Goal: Information Seeking & Learning: Understand process/instructions

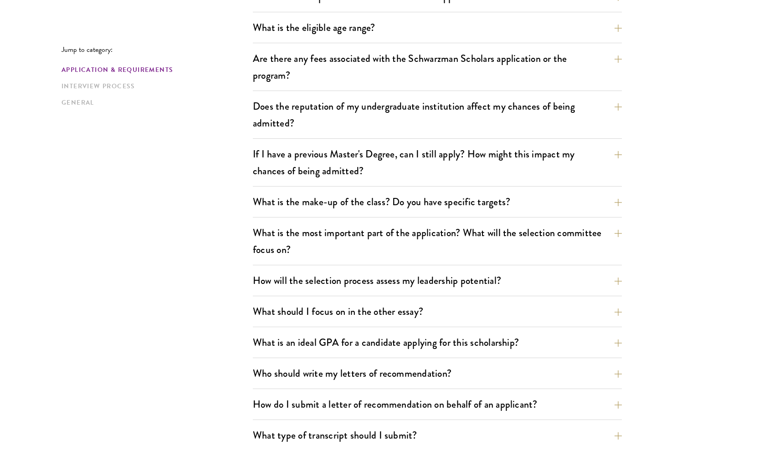
scroll to position [327, 0]
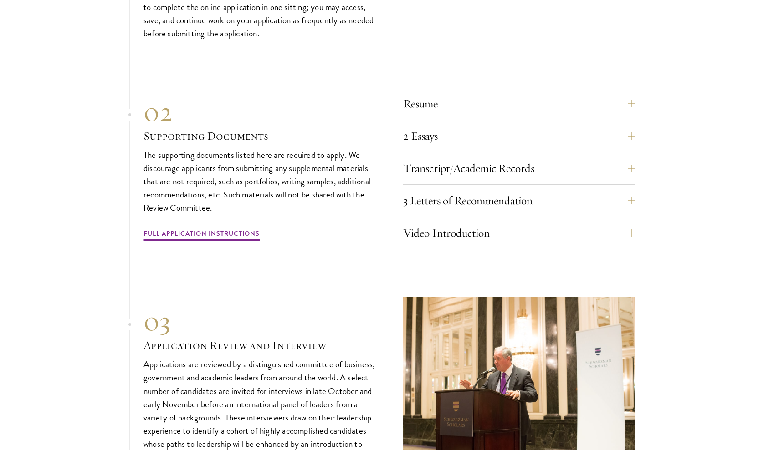
scroll to position [3095, 0]
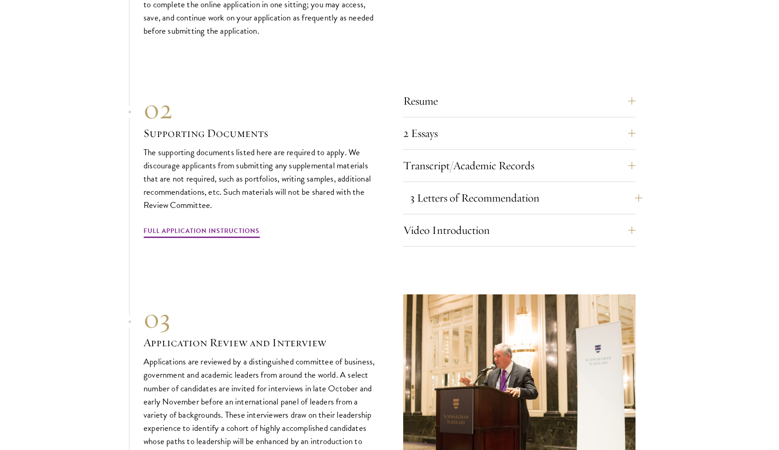
click at [468, 187] on button "3 Letters of Recommendation" at bounding box center [526, 198] width 232 height 22
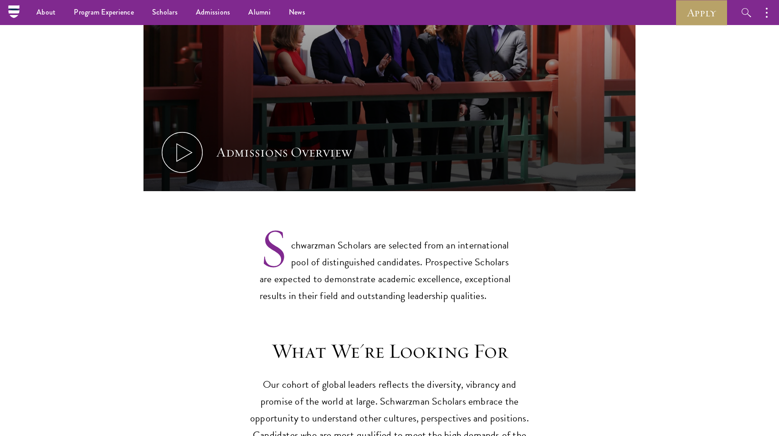
scroll to position [3054, 0]
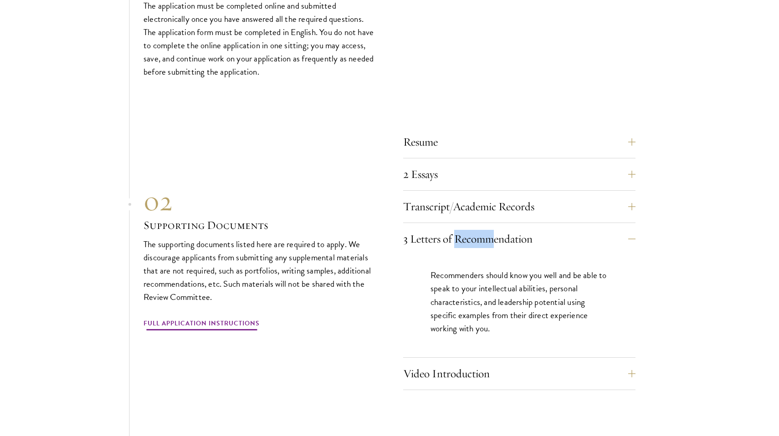
click at [215, 318] on link "Full Application Instructions" at bounding box center [201, 325] width 116 height 14
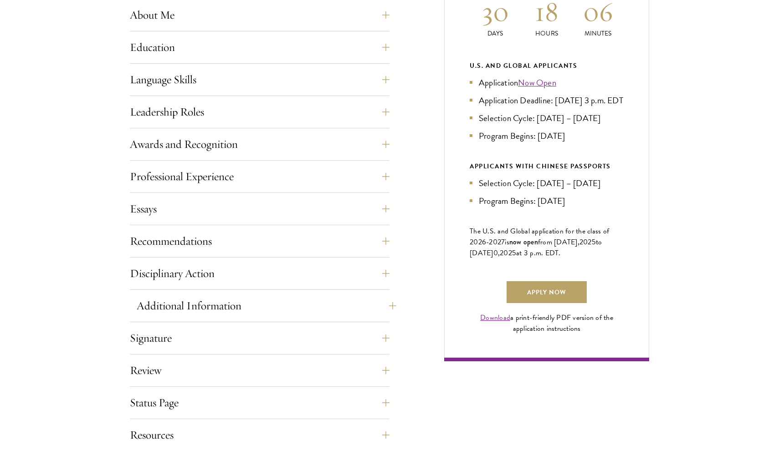
scroll to position [460, 0]
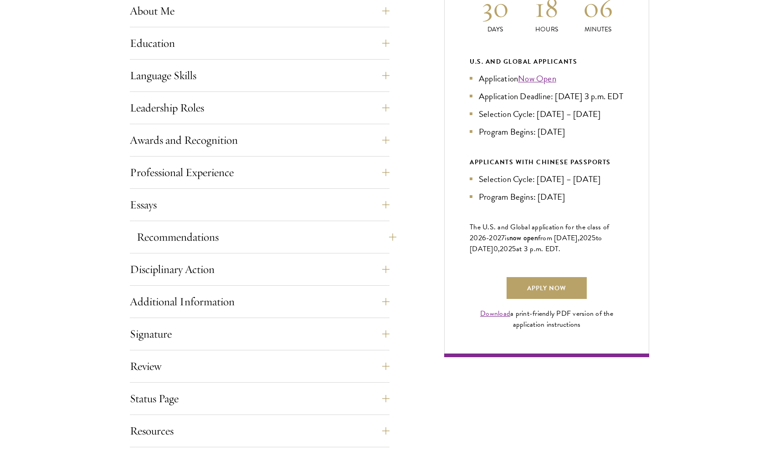
click at [237, 228] on button "Recommendations" at bounding box center [267, 237] width 260 height 22
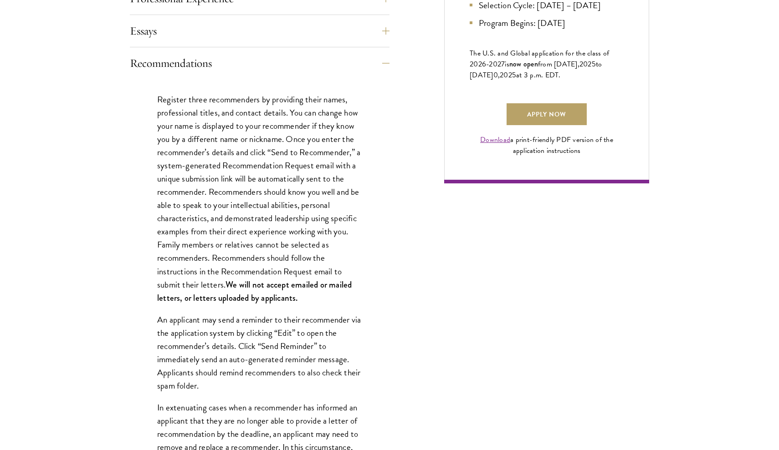
scroll to position [636, 0]
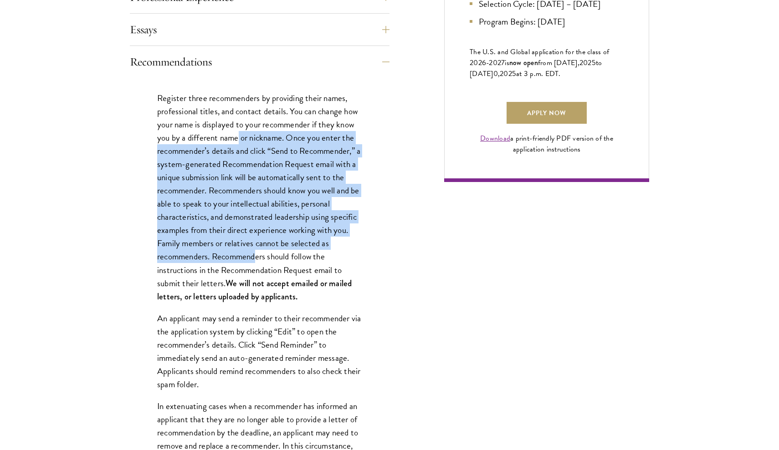
drag, startPoint x: 240, startPoint y: 138, endPoint x: 256, endPoint y: 259, distance: 121.3
click at [256, 259] on p "Register three recommenders by providing their names, professional titles, and …" at bounding box center [259, 198] width 205 height 212
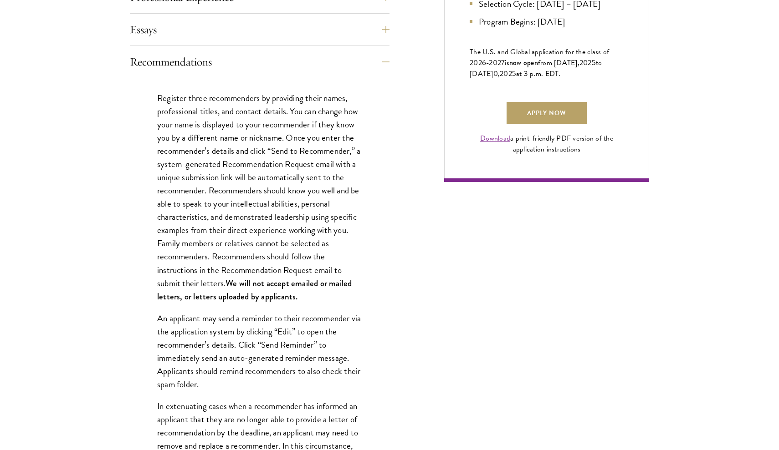
click at [239, 266] on p "Register three recommenders by providing their names, professional titles, and …" at bounding box center [259, 198] width 205 height 212
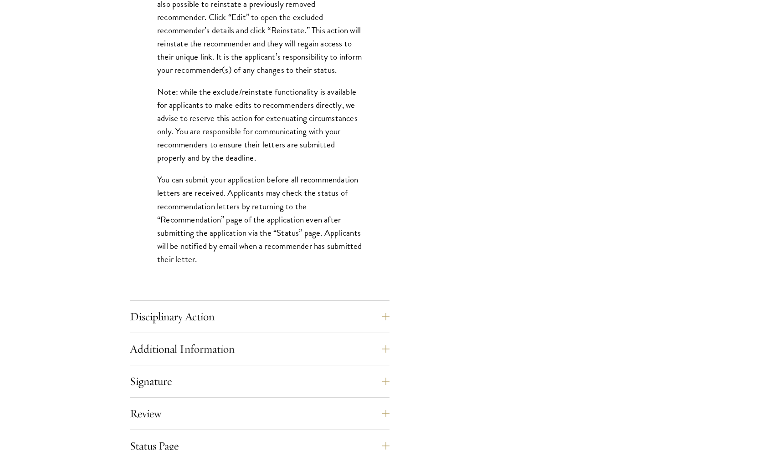
scroll to position [1165, 0]
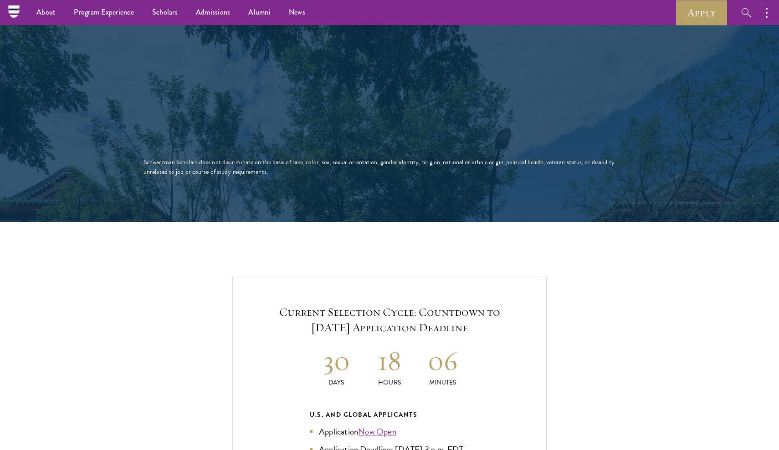
scroll to position [1507, 0]
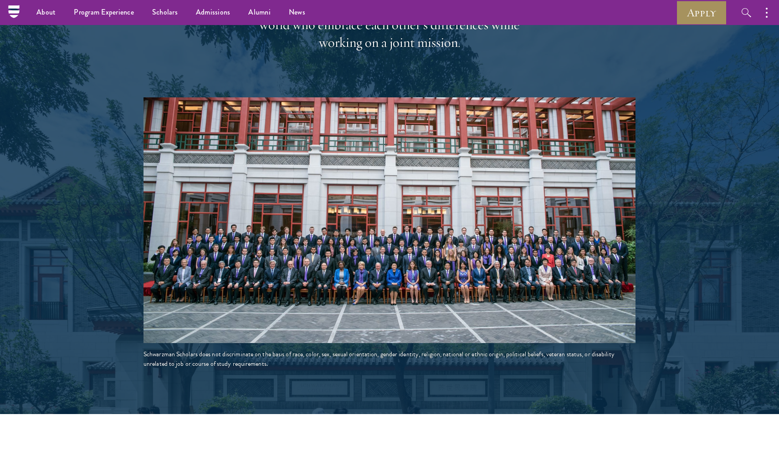
click at [704, 12] on link "Apply" at bounding box center [701, 12] width 51 height 25
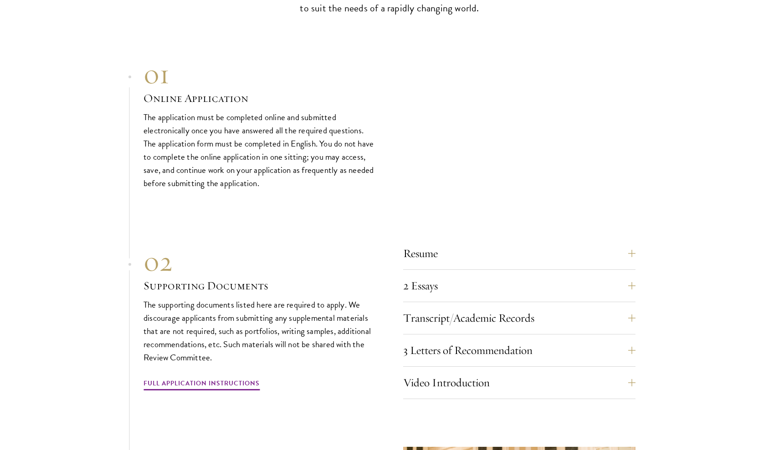
scroll to position [2945, 0]
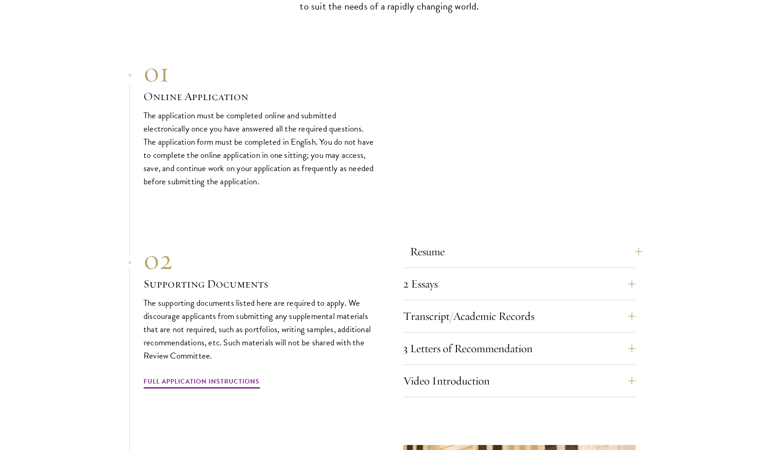
click at [439, 241] on button "Resume" at bounding box center [526, 252] width 232 height 22
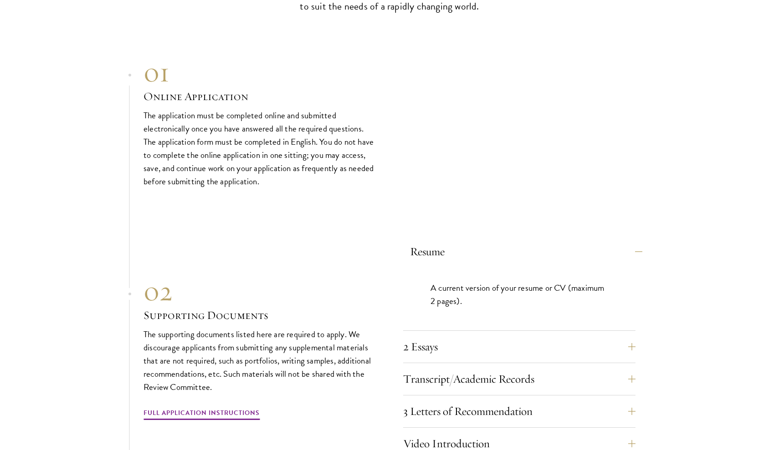
click at [439, 241] on button "Resume" at bounding box center [526, 252] width 232 height 22
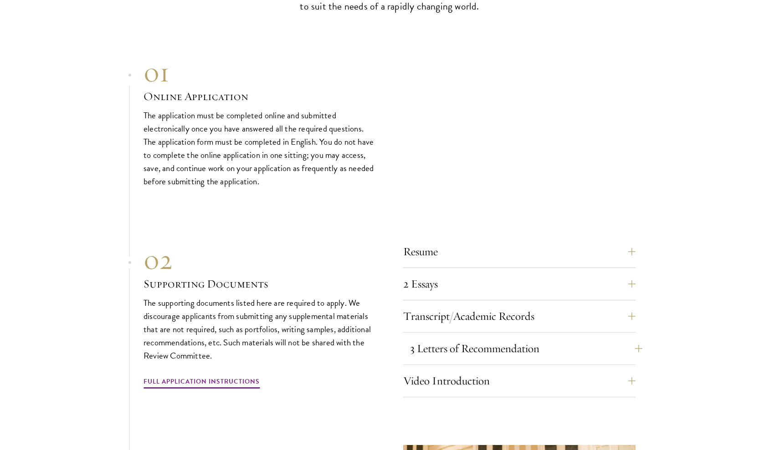
click at [480, 338] on button "3 Letters of Recommendation" at bounding box center [526, 349] width 232 height 22
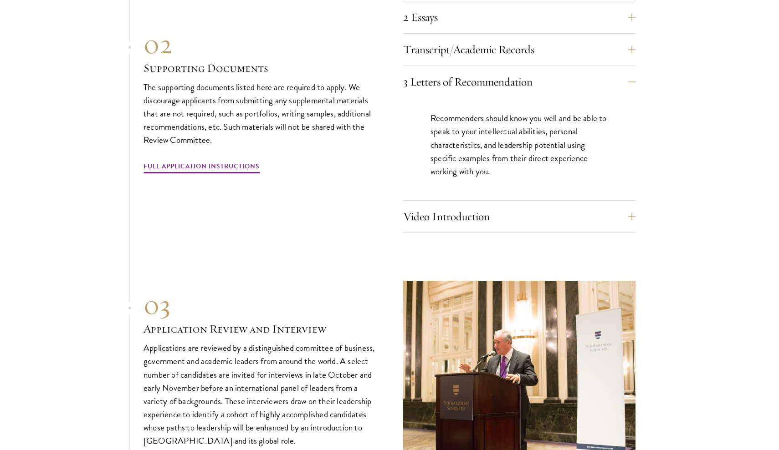
scroll to position [3216, 0]
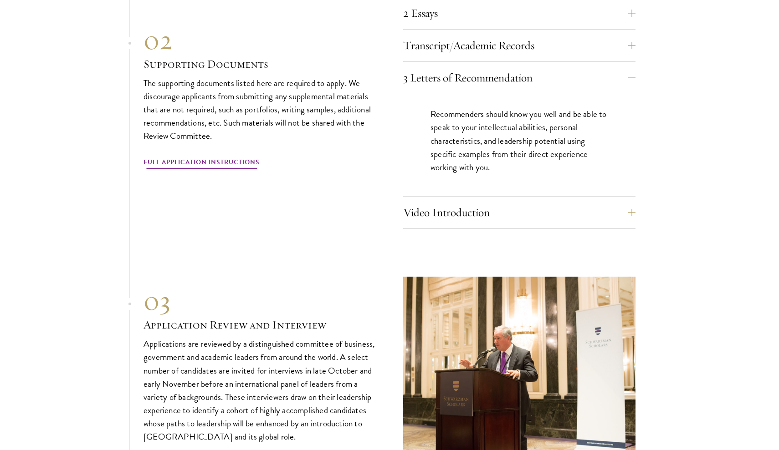
click at [222, 157] on link "Full Application Instructions" at bounding box center [201, 164] width 116 height 14
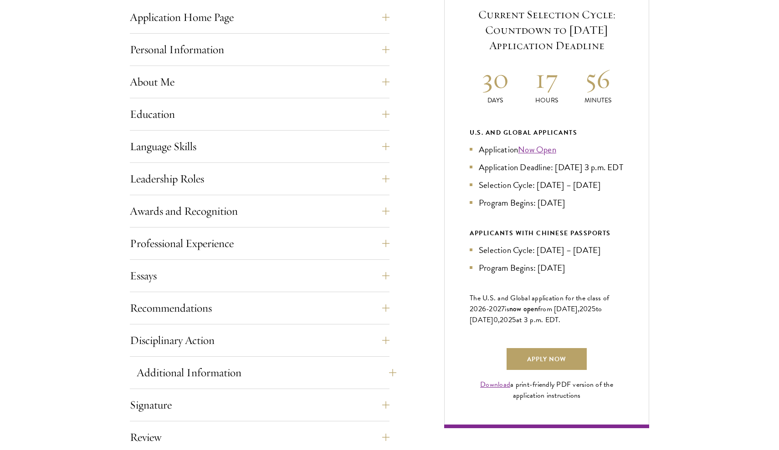
scroll to position [424, 0]
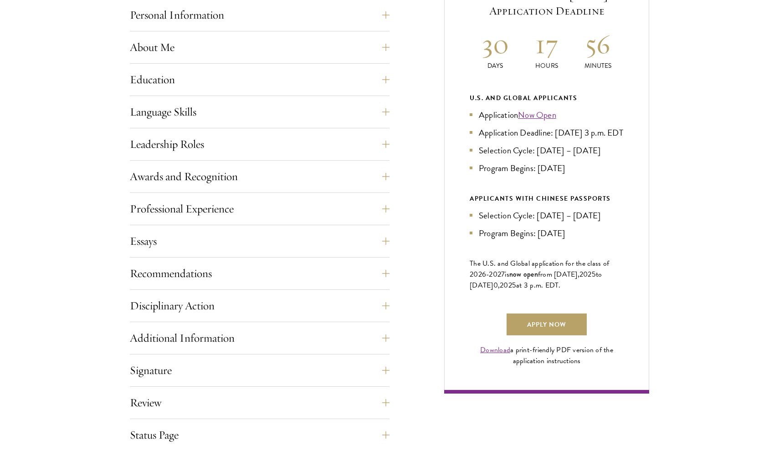
click at [234, 284] on div "Recommendations Register three recommenders by providing their names, professio…" at bounding box center [260, 276] width 260 height 27
click at [235, 271] on button "Recommendations" at bounding box center [267, 274] width 260 height 22
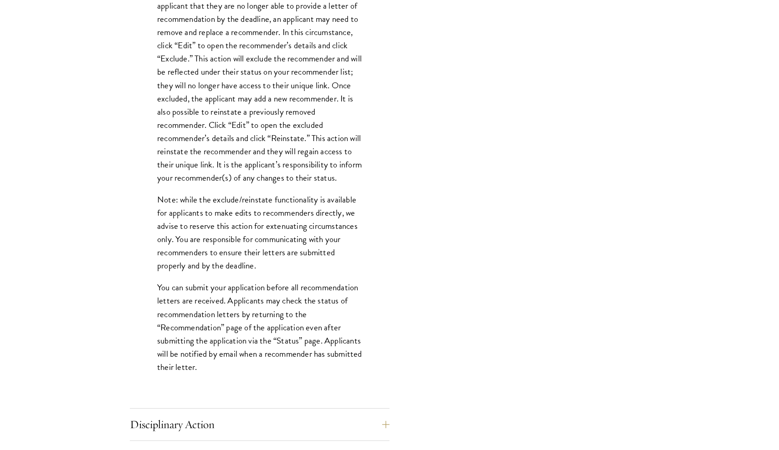
scroll to position [1057, 0]
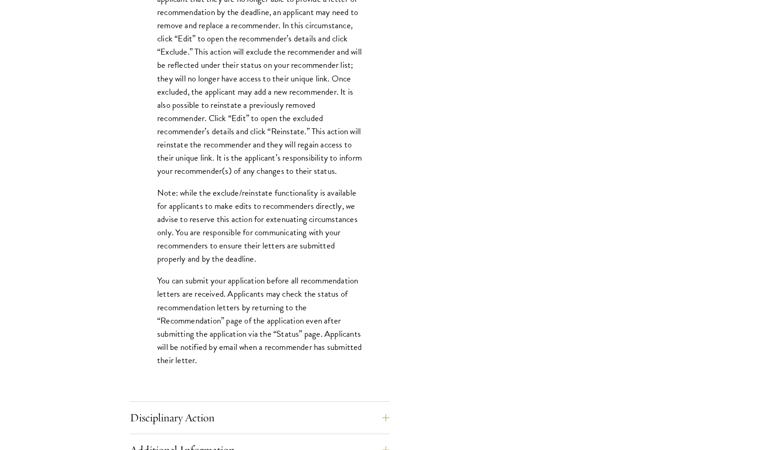
click at [234, 300] on p "You can submit your application before all recommendation letters are received.…" at bounding box center [259, 320] width 205 height 92
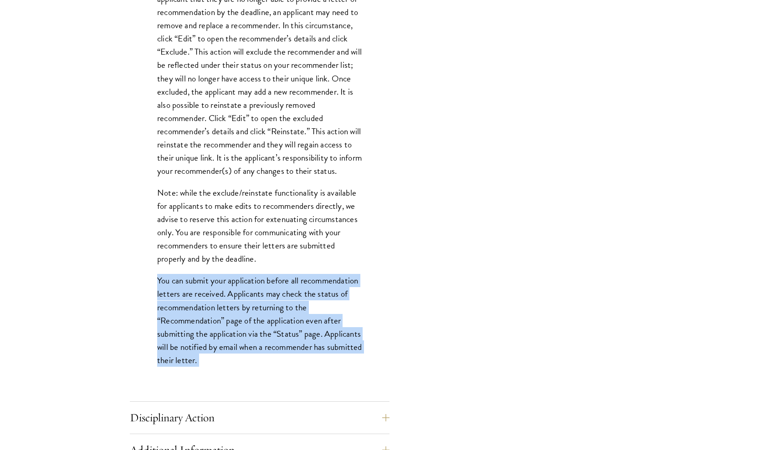
click at [234, 300] on p "You can submit your application before all recommendation letters are received.…" at bounding box center [259, 320] width 205 height 92
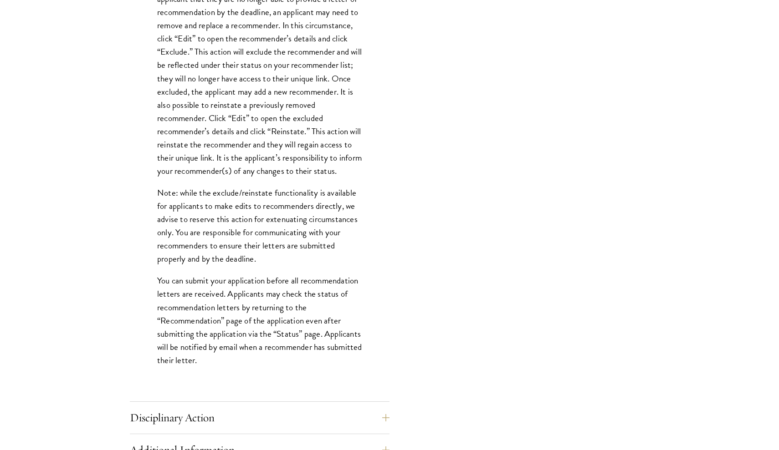
click at [247, 260] on p "Note: while the exclude/reinstate functionality is available for applicants to …" at bounding box center [259, 225] width 205 height 79
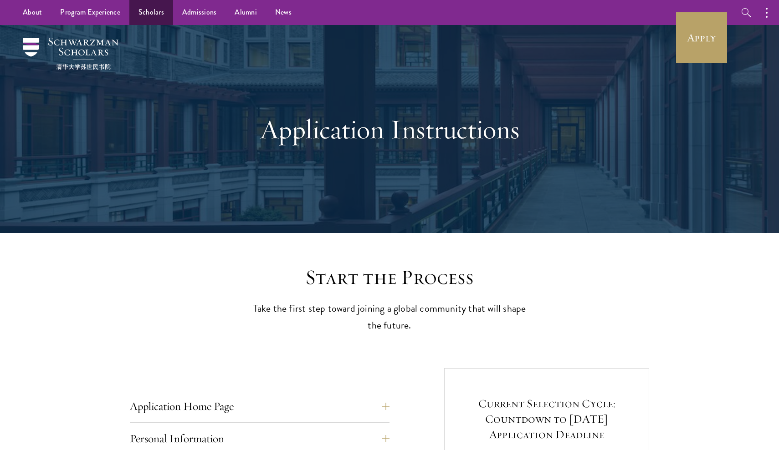
scroll to position [0, 0]
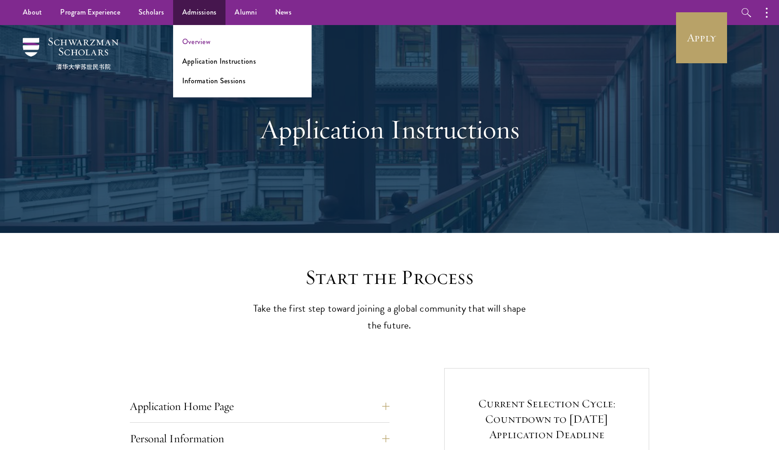
click at [202, 42] on link "Overview" at bounding box center [196, 41] width 28 height 10
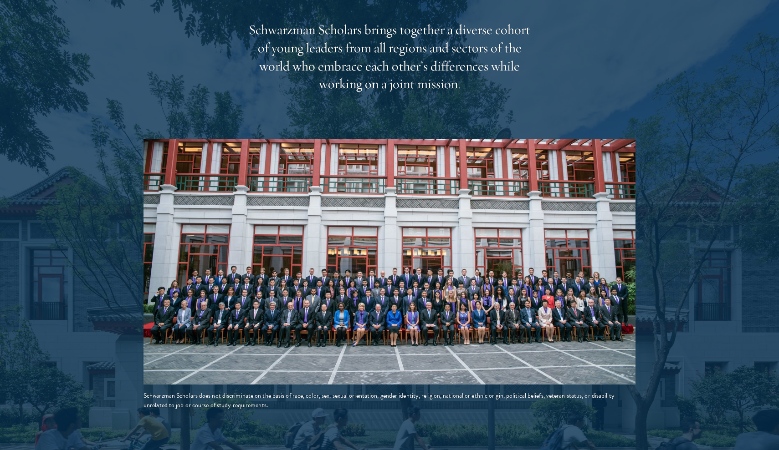
scroll to position [1622, 0]
